Goal: Browse casually: Explore the website without a specific task or goal

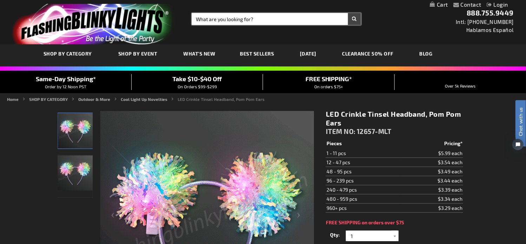
click at [243, 20] on input "Search" at bounding box center [276, 19] width 169 height 12
paste input "10393"
type input "10393"
click at [348, 13] on button "Search" at bounding box center [354, 19] width 13 height 12
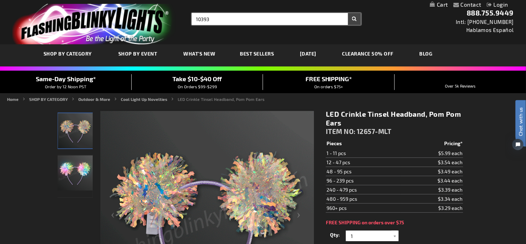
click at [348, 13] on button "Search" at bounding box center [354, 19] width 13 height 12
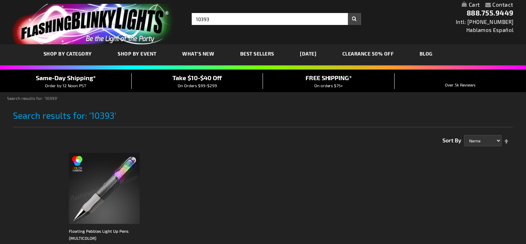
click at [125, 182] on img at bounding box center [104, 188] width 71 height 71
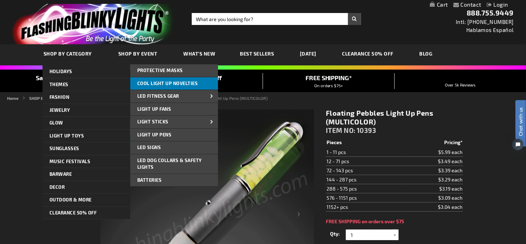
click at [170, 85] on span "Cool Light Up Novelties" at bounding box center [167, 83] width 61 height 6
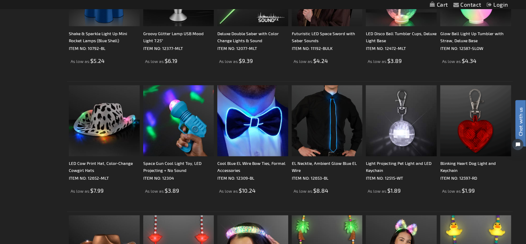
scroll to position [761, 0]
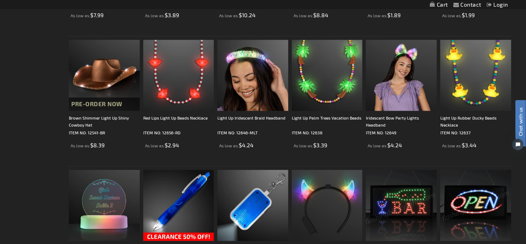
click at [24, 80] on div "Checkout as a new customer Creating an account has many benefits: See order and…" at bounding box center [263, 108] width 500 height 1530
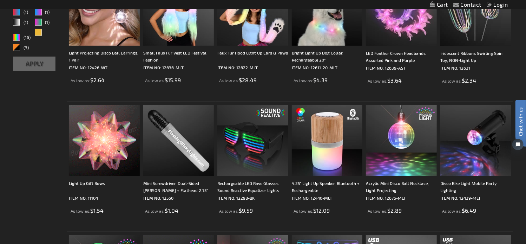
scroll to position [0, 0]
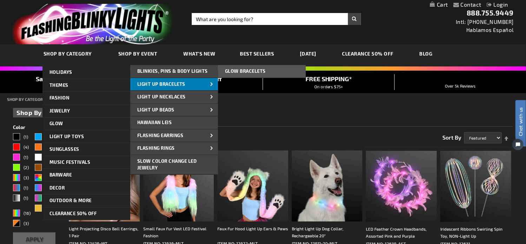
click at [173, 83] on span "Light Up Bracelets" at bounding box center [161, 84] width 48 height 6
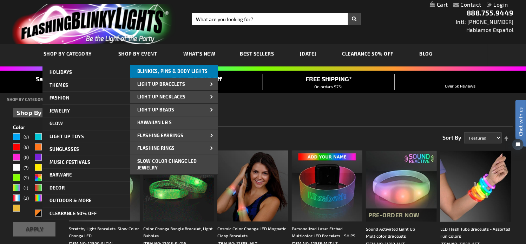
click at [180, 72] on span "Blinkies, Pins & Body Lights" at bounding box center [172, 71] width 71 height 6
